Goal: Task Accomplishment & Management: Complete application form

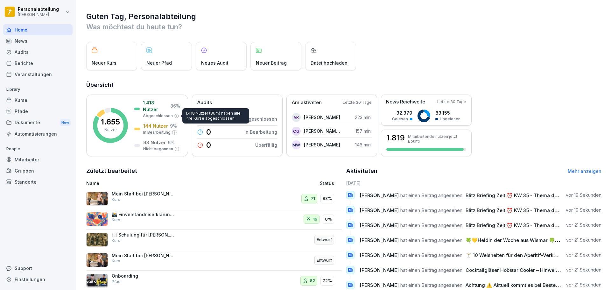
click at [35, 157] on div "Mitarbeiter" at bounding box center [37, 159] width 69 height 11
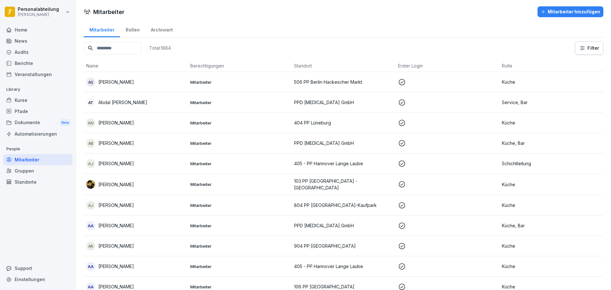
click at [124, 51] on input at bounding box center [113, 48] width 58 height 12
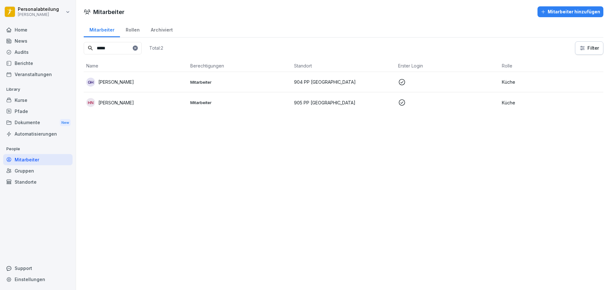
type input "*****"
click at [137, 48] on icon at bounding box center [135, 48] width 4 height 4
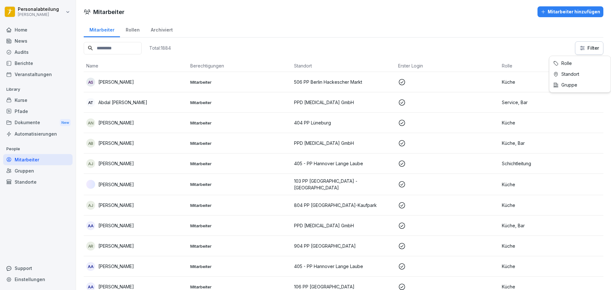
click at [581, 52] on html "Personalabteilung [PERSON_NAME] Home News Audits Berichte Veranstaltungen Libra…" at bounding box center [305, 145] width 611 height 290
click at [301, 45] on div "Total: 1884 Filter" at bounding box center [343, 47] width 519 height 13
click at [124, 47] on input at bounding box center [113, 48] width 58 height 12
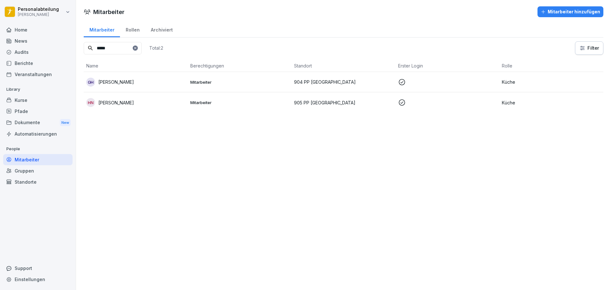
type input "*****"
click at [578, 15] on button "Mitarbeiter hinzufügen" at bounding box center [570, 11] width 66 height 11
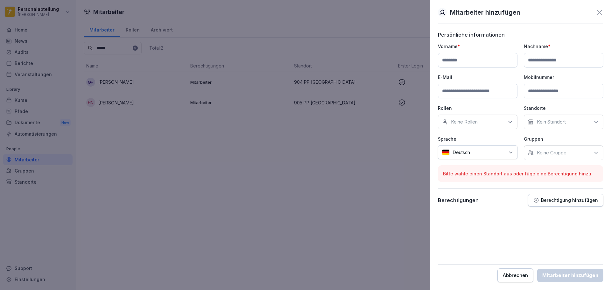
click at [520, 171] on p "Bitte wähle einen Standort aus oder füge eine Berechtigung hinzu." at bounding box center [520, 173] width 155 height 7
click at [568, 122] on div "Kein Standort" at bounding box center [564, 122] width 80 height 15
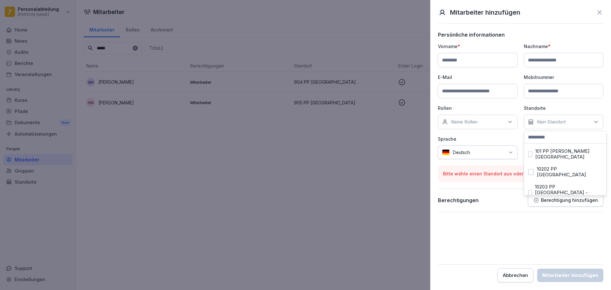
click at [568, 122] on div "Kein Standort" at bounding box center [564, 122] width 80 height 15
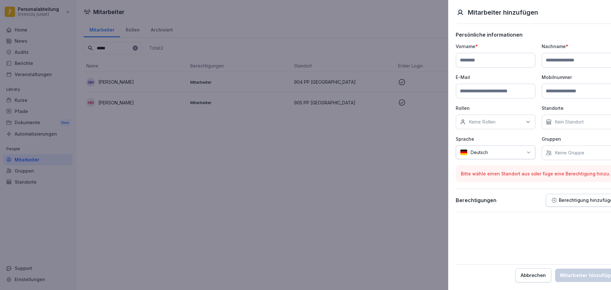
click at [397, 35] on div at bounding box center [305, 145] width 611 height 290
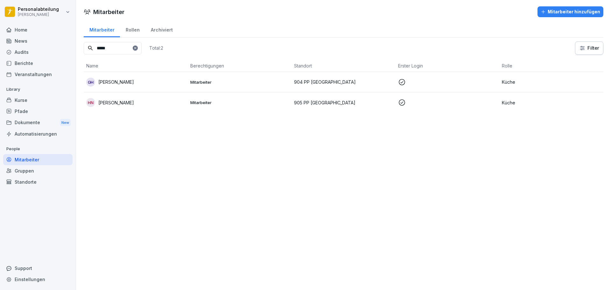
click at [137, 47] on icon at bounding box center [135, 48] width 4 height 4
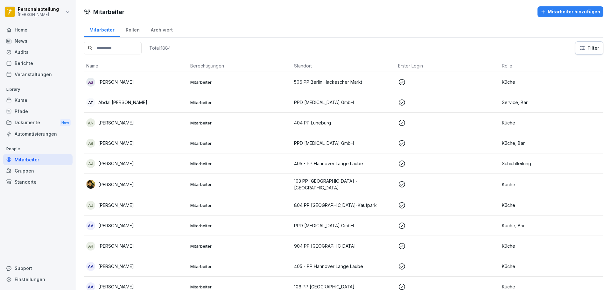
click at [109, 46] on input at bounding box center [113, 48] width 58 height 12
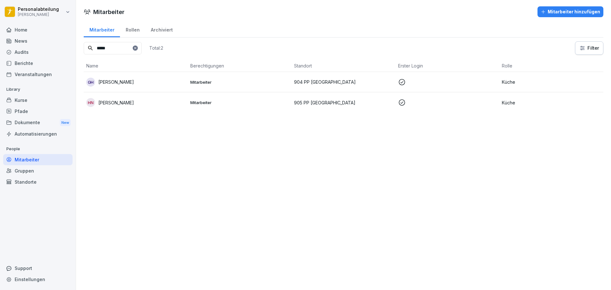
type input "*****"
click at [137, 46] on icon at bounding box center [135, 48] width 4 height 4
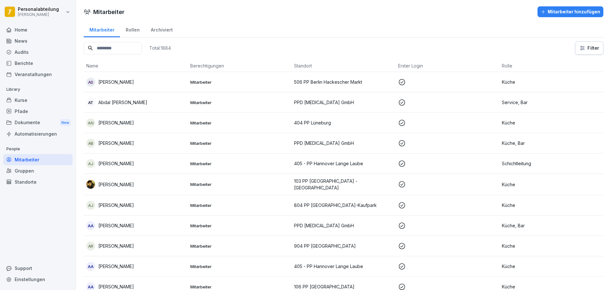
click at [136, 47] on input at bounding box center [113, 48] width 58 height 12
click at [91, 87] on td "AS [PERSON_NAME]" at bounding box center [136, 82] width 104 height 20
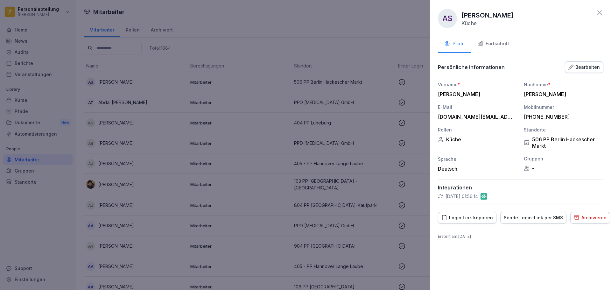
click at [215, 112] on div at bounding box center [305, 145] width 611 height 290
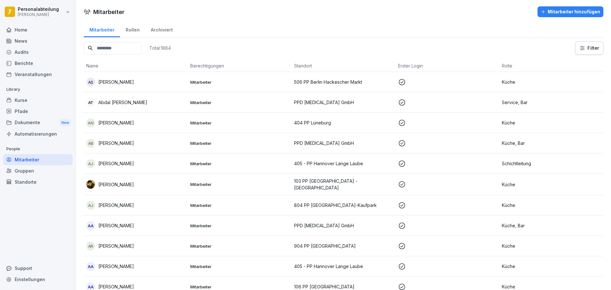
click at [124, 150] on td "AB [PERSON_NAME]" at bounding box center [136, 143] width 104 height 20
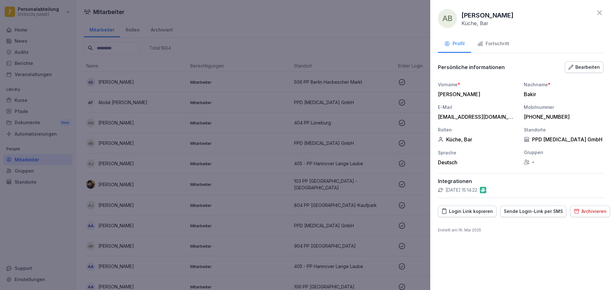
click at [246, 50] on div at bounding box center [305, 145] width 611 height 290
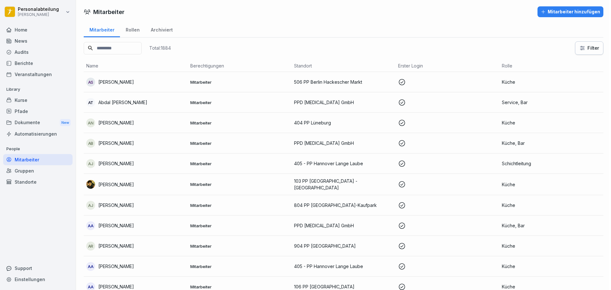
click at [133, 46] on input at bounding box center [113, 48] width 58 height 12
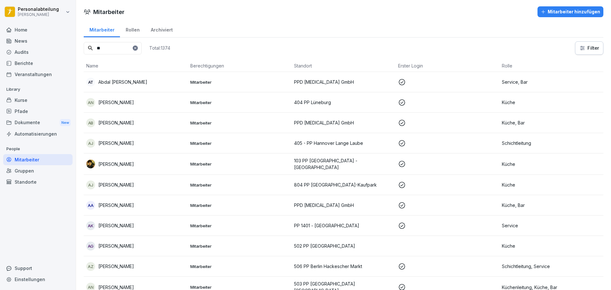
type input "***"
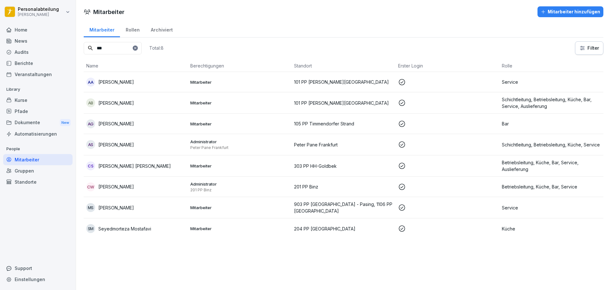
drag, startPoint x: 139, startPoint y: 51, endPoint x: -57, endPoint y: 30, distance: 196.8
click at [0, 30] on html "Personalabteilung [PERSON_NAME] Home News Audits Berichte Veranstaltungen Libra…" at bounding box center [305, 145] width 611 height 290
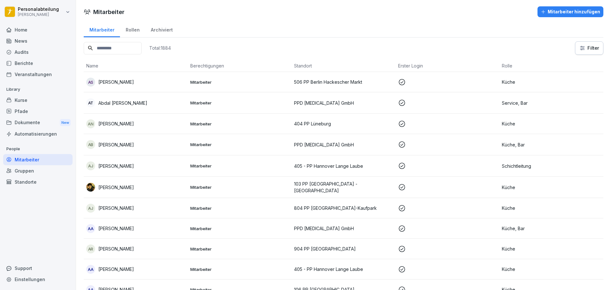
click at [547, 15] on button "Mitarbeiter hinzufügen" at bounding box center [570, 11] width 66 height 11
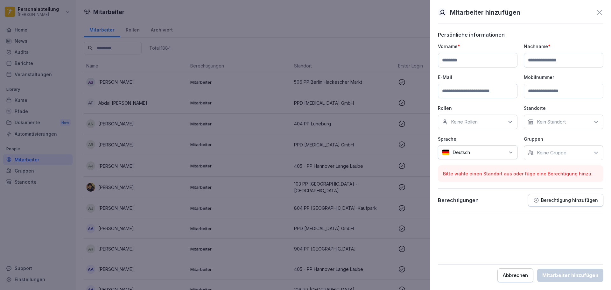
click at [481, 122] on div "Keine Rollen" at bounding box center [478, 122] width 80 height 15
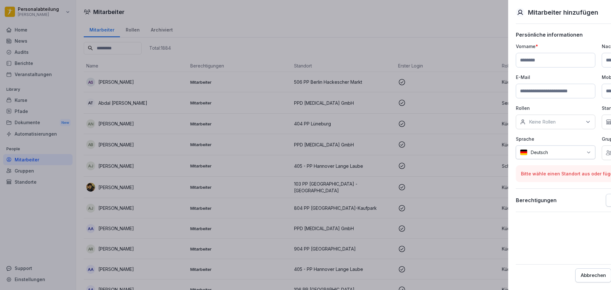
click at [323, 98] on div at bounding box center [305, 145] width 611 height 290
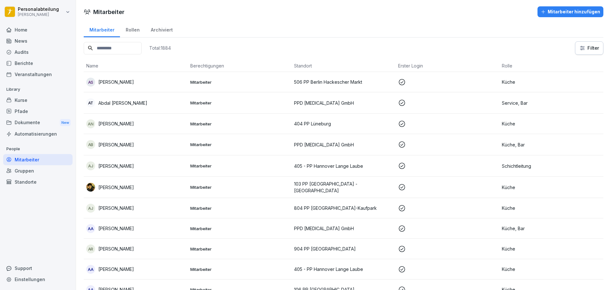
click at [300, 126] on p "404 PP Lüneburg" at bounding box center [343, 123] width 99 height 7
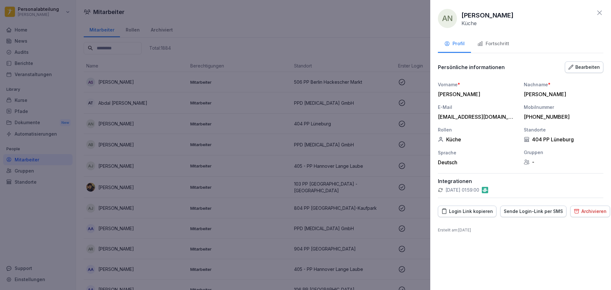
click at [379, 66] on div at bounding box center [305, 145] width 611 height 290
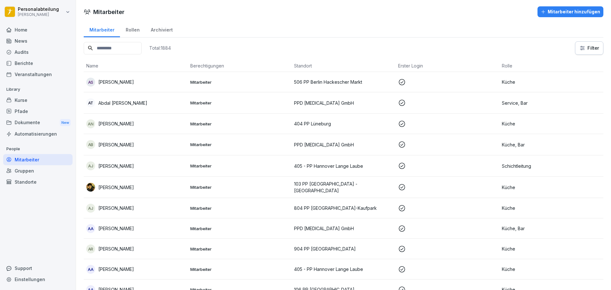
click at [552, 16] on button "Mitarbeiter hinzufügen" at bounding box center [570, 11] width 66 height 11
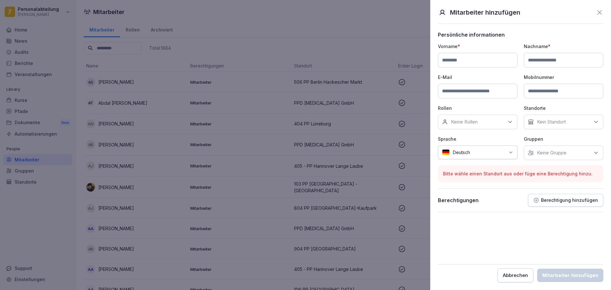
click at [384, 37] on div at bounding box center [305, 145] width 611 height 290
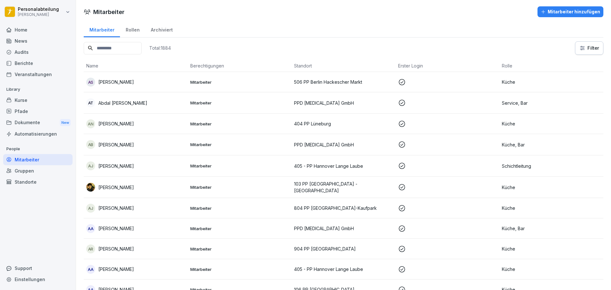
click at [40, 32] on div "Home" at bounding box center [37, 29] width 69 height 11
